Goal: Task Accomplishment & Management: Understand process/instructions

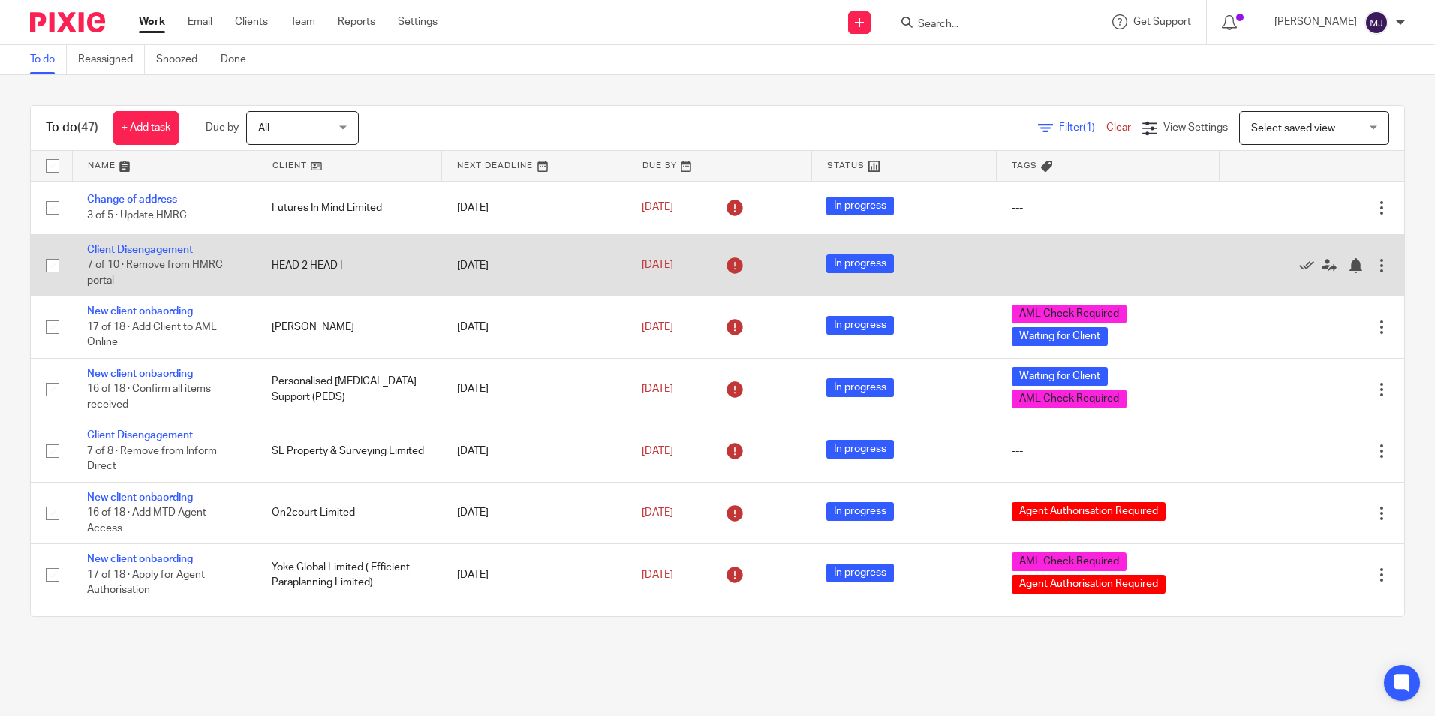
click at [169, 245] on link "Client Disengagement" at bounding box center [140, 250] width 106 height 11
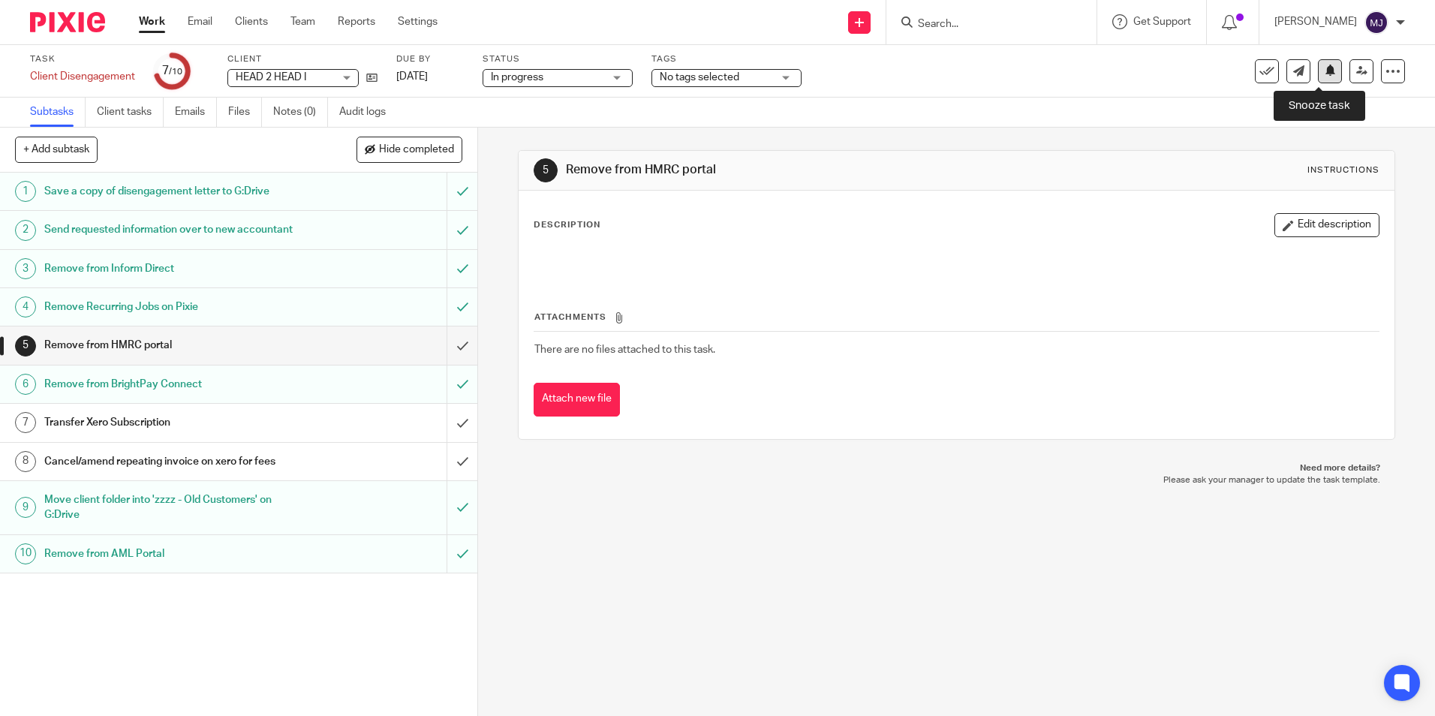
click at [1318, 80] on button at bounding box center [1330, 71] width 24 height 24
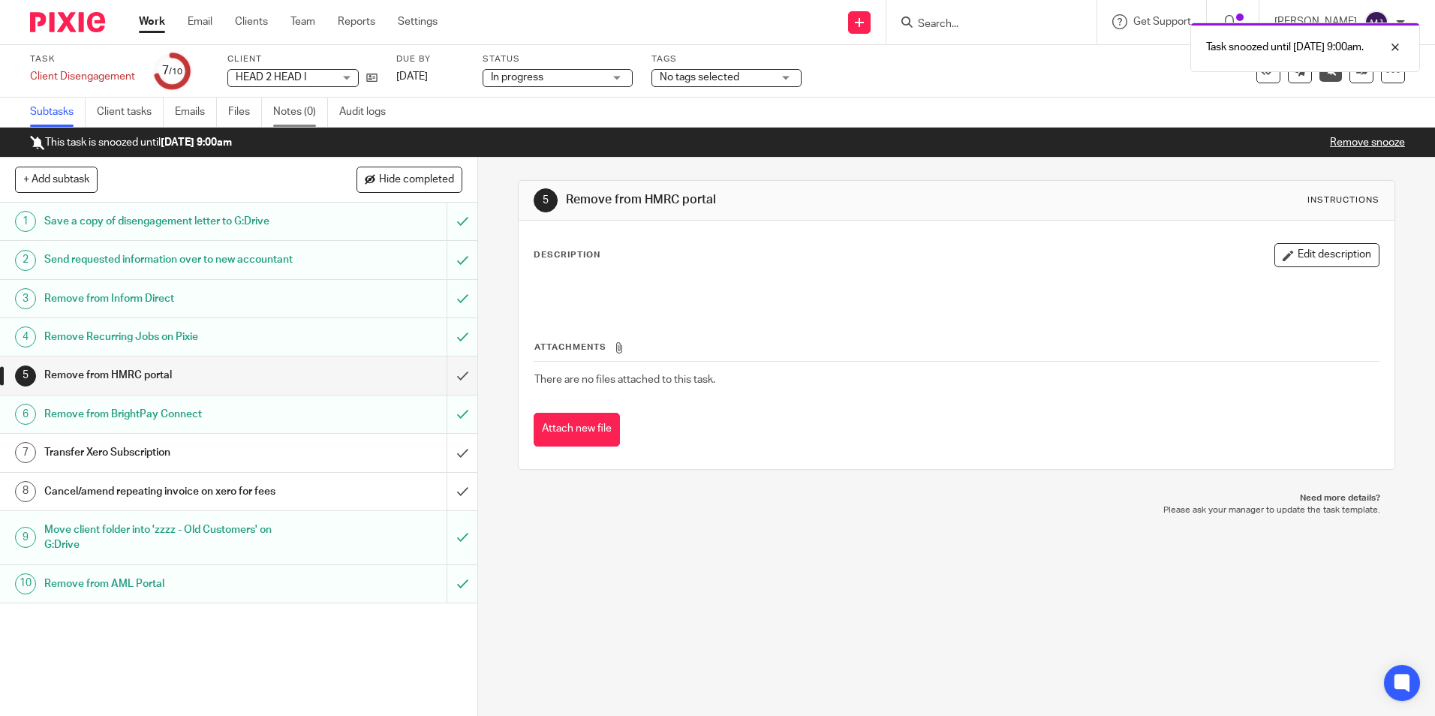
drag, startPoint x: 78, startPoint y: 12, endPoint x: 313, endPoint y: 110, distance: 254.6
click at [78, 12] on img at bounding box center [67, 22] width 75 height 20
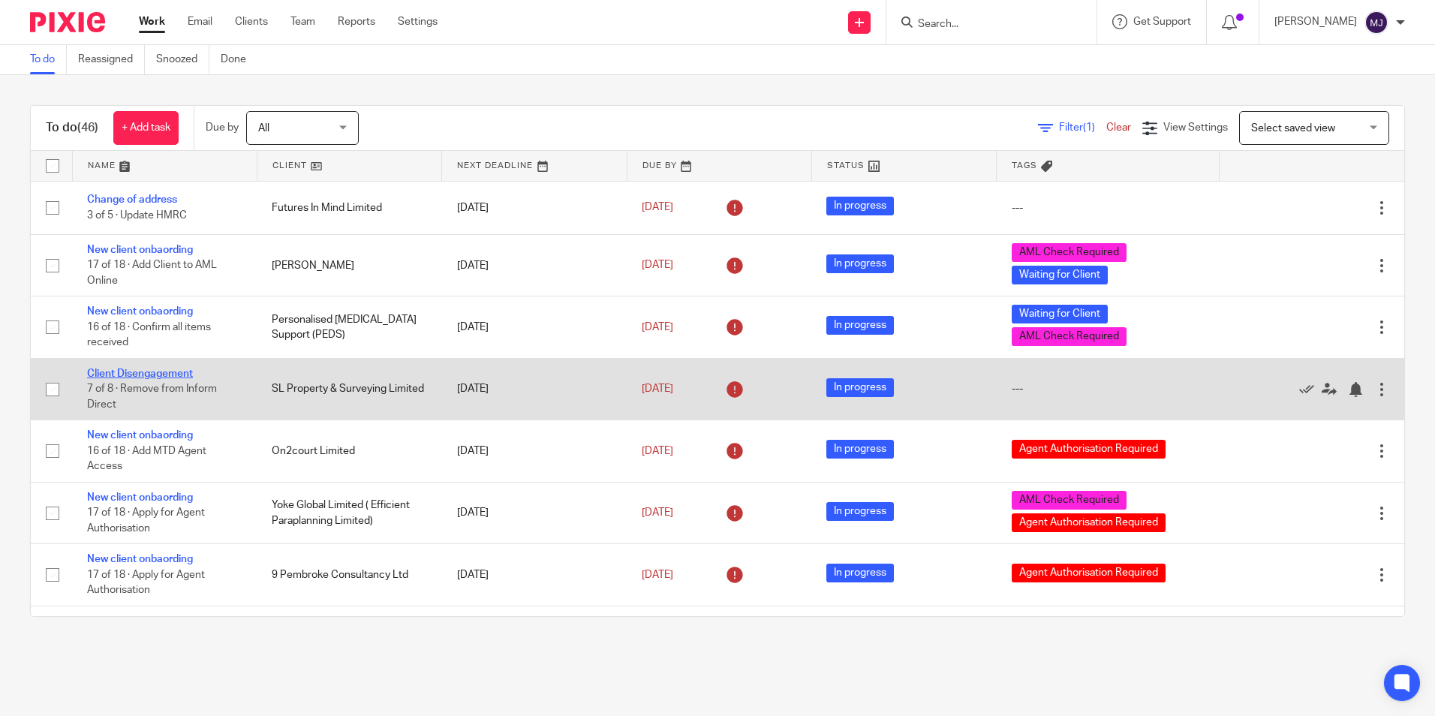
click at [150, 371] on link "Client Disengagement" at bounding box center [140, 373] width 106 height 11
